Goal: Register for event/course

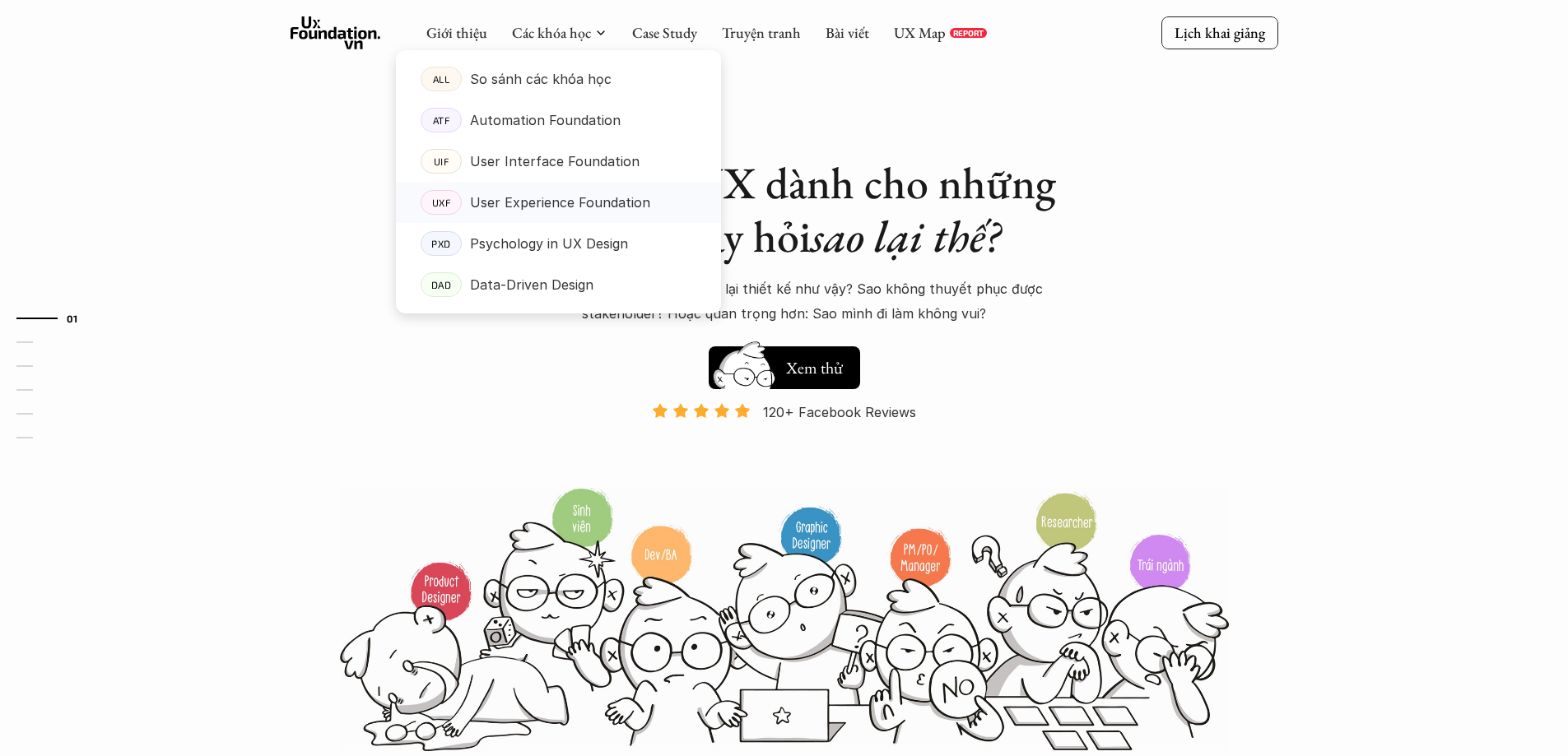
click at [553, 203] on p "User Experience Foundation" at bounding box center [560, 202] width 180 height 24
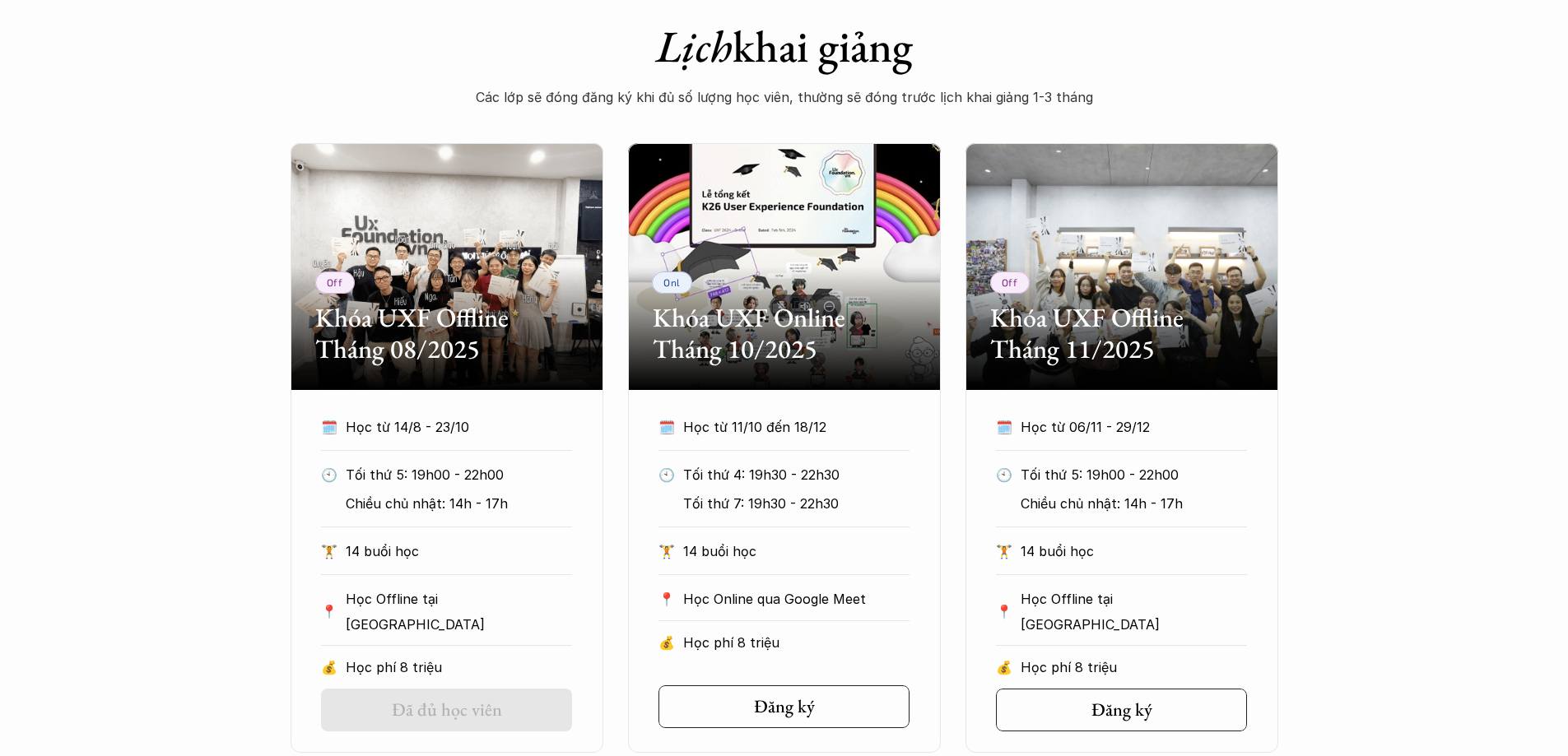
scroll to position [877, 0]
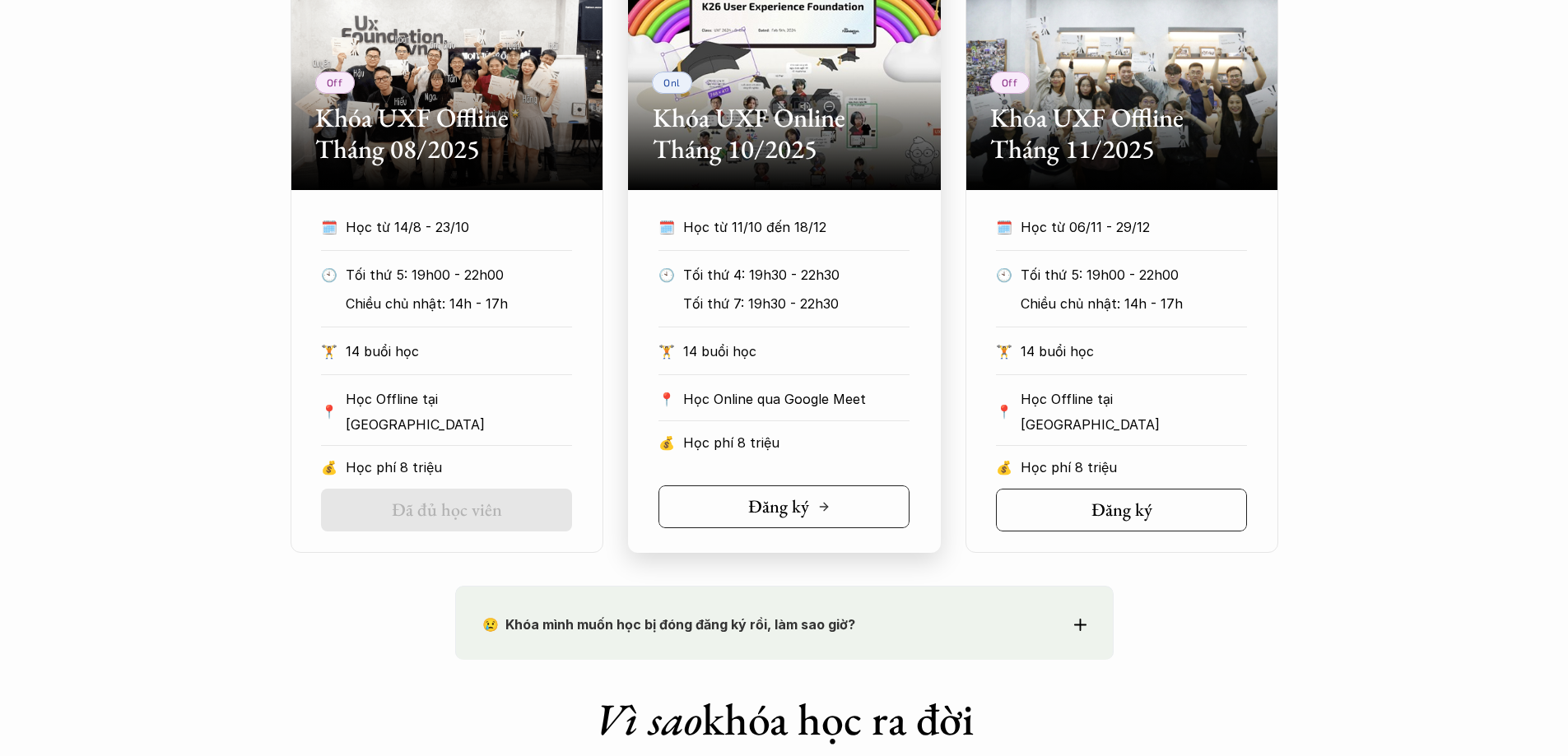
click at [774, 500] on h5 "Đăng ký" at bounding box center [778, 507] width 61 height 22
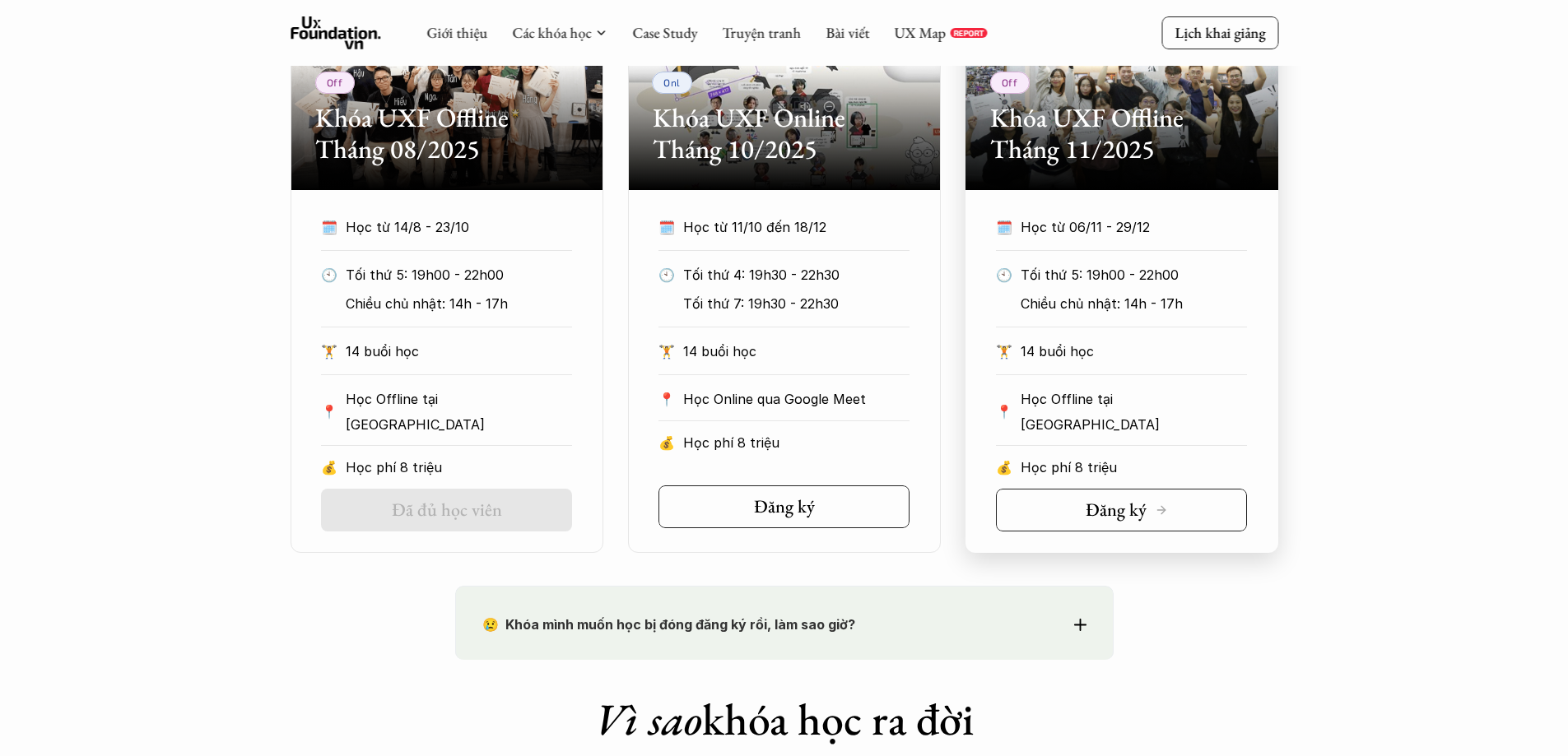
click at [1114, 507] on h5 "Đăng ký" at bounding box center [1115, 510] width 61 height 22
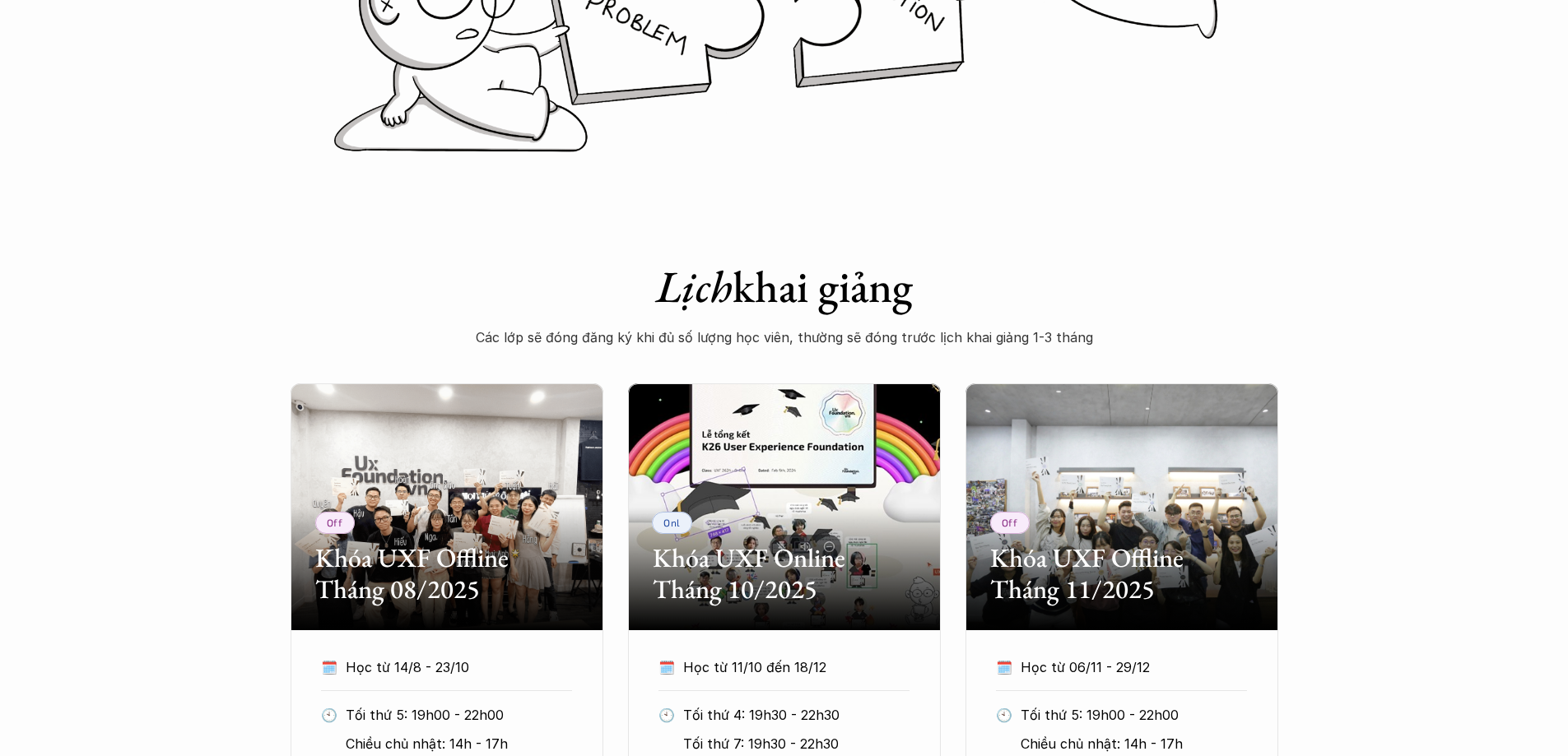
scroll to position [658, 0]
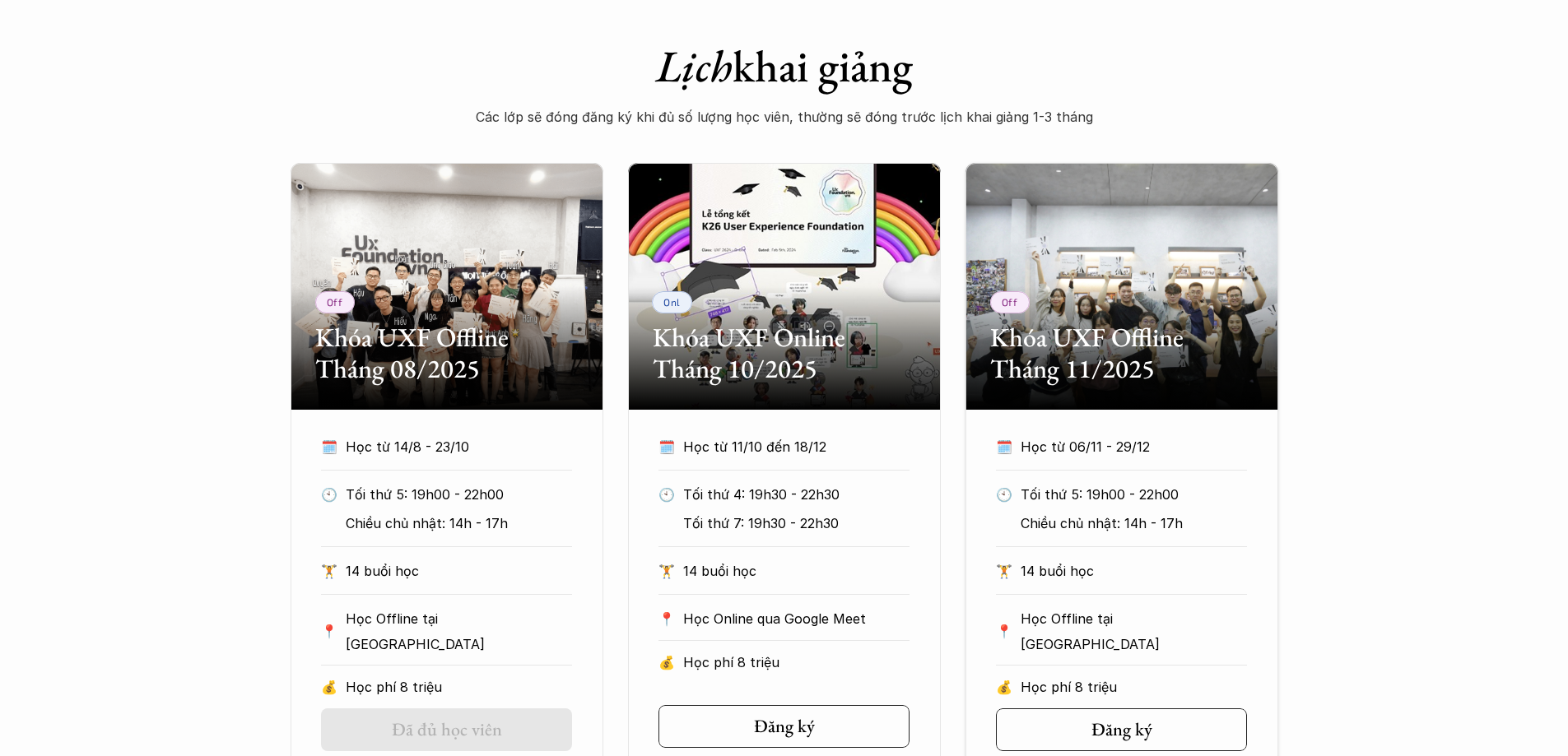
click at [1409, 410] on div "Off Khóa UXF Offline Tháng 08/2025 🗓️ Học từ 14/8 - 23/10 🕙 Tối thứ 5: 19h00 - …" at bounding box center [784, 467] width 1568 height 609
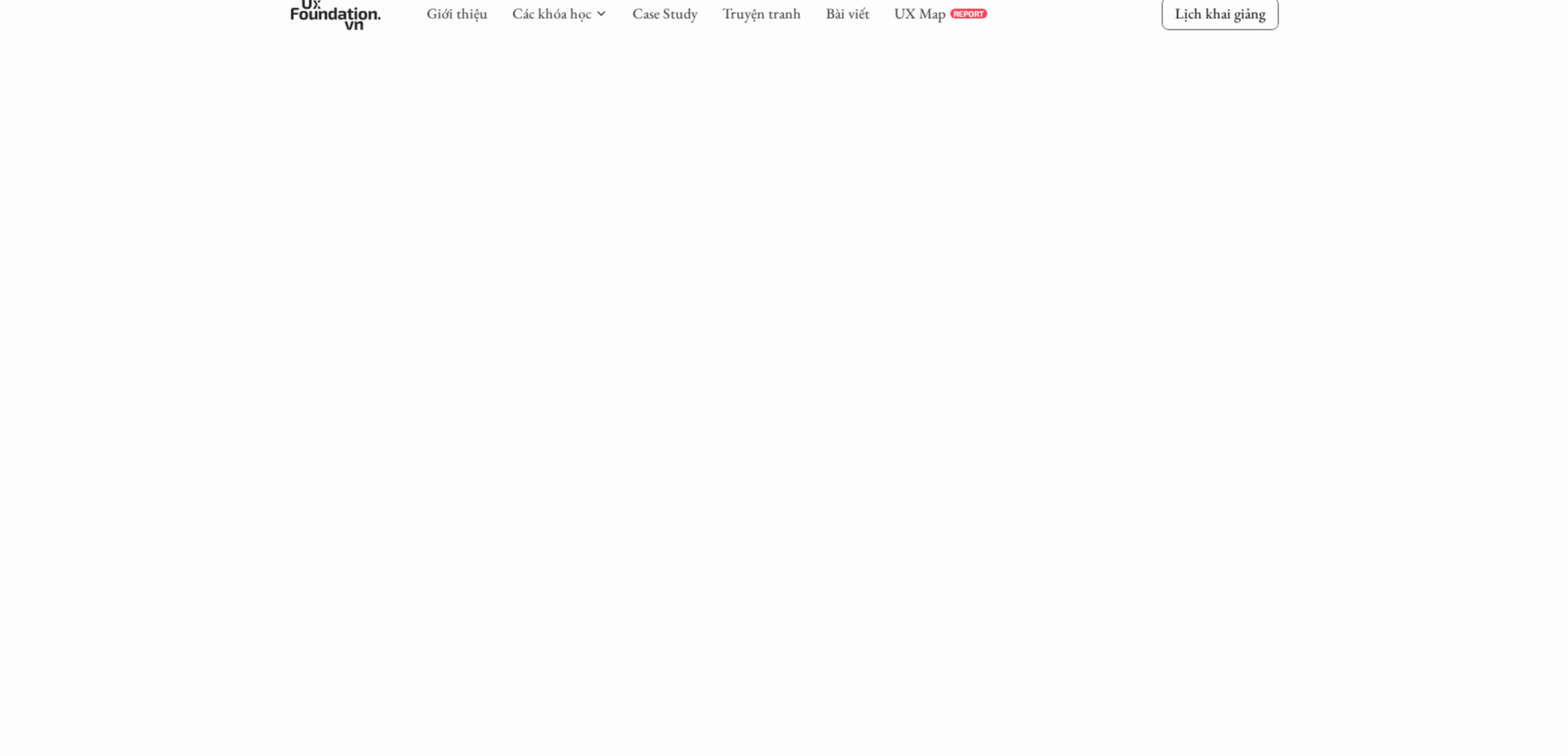
scroll to position [658, 0]
